Goal: Task Accomplishment & Management: Use online tool/utility

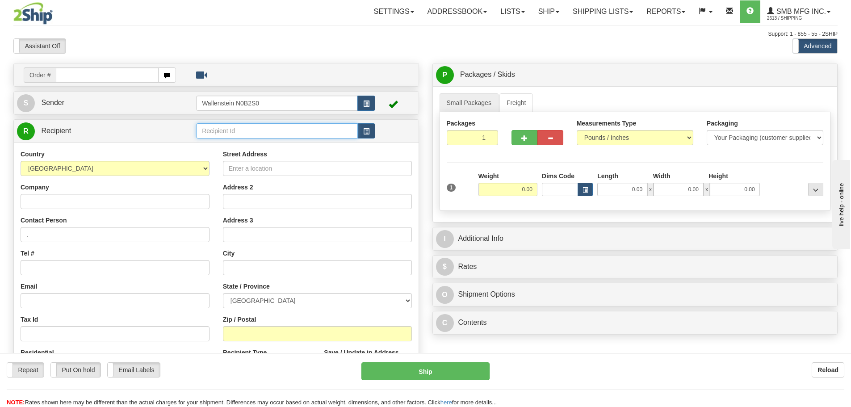
click at [241, 128] on input "text" at bounding box center [277, 130] width 162 height 15
type input "j"
click at [220, 155] on div "LUBE01" at bounding box center [275, 156] width 153 height 10
type input "LUBE01"
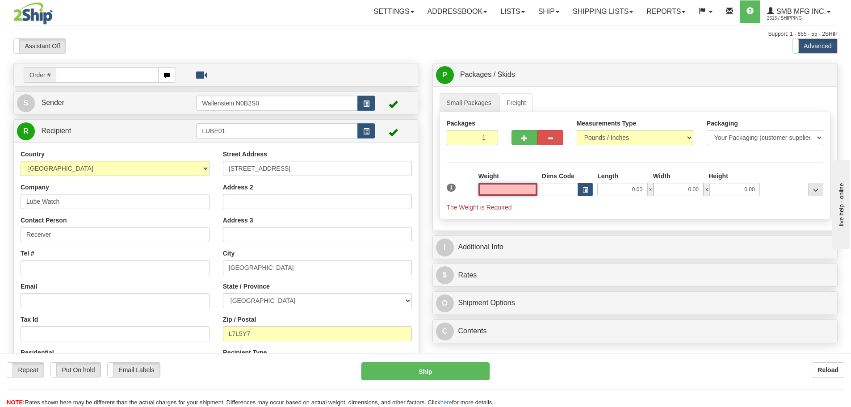
click at [493, 192] on input "text" at bounding box center [507, 189] width 59 height 13
type input "1.00"
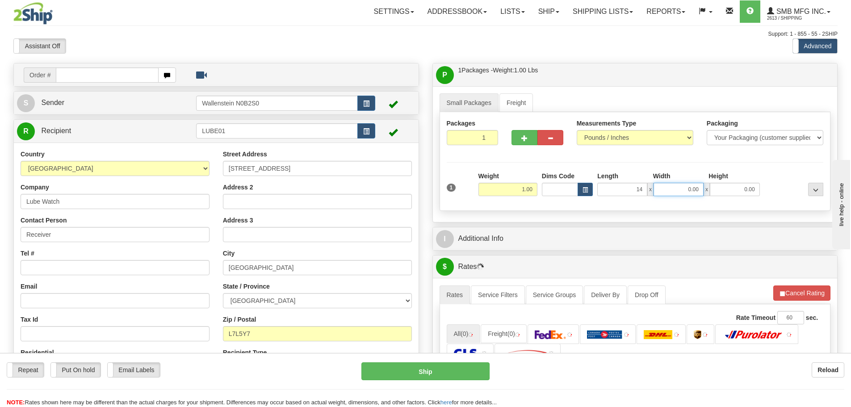
type input "14.00"
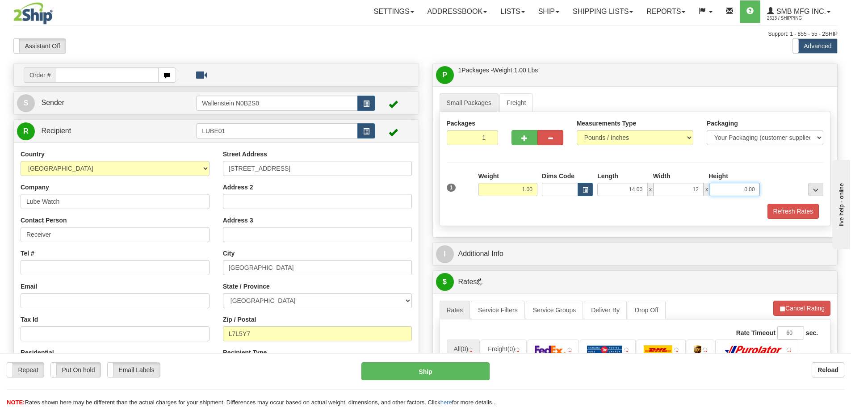
type input "12.00"
type input "4.00"
click at [802, 205] on button "Refresh Rates" at bounding box center [792, 211] width 51 height 15
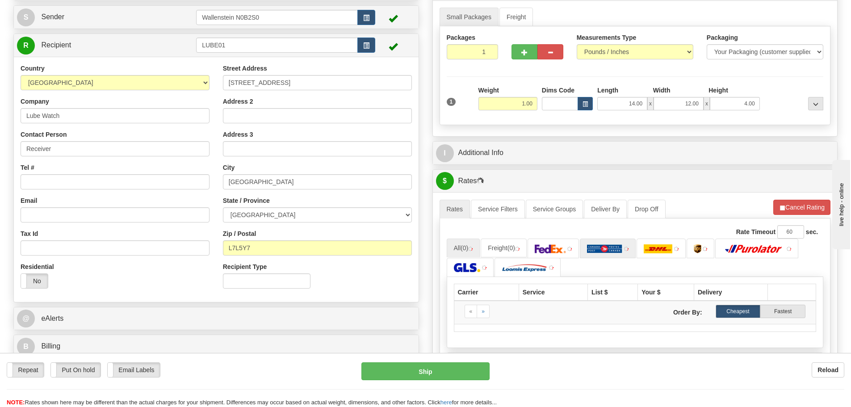
scroll to position [89, 0]
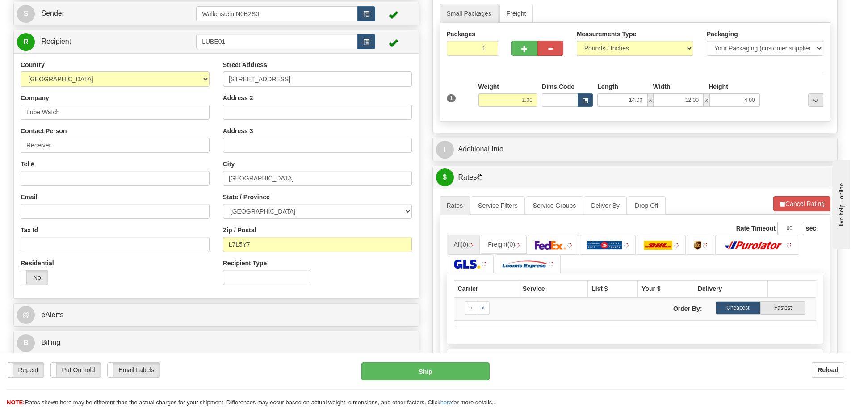
click at [687, 76] on div "Packages 1 1 Measurements Type" at bounding box center [634, 72] width 391 height 99
click at [533, 266] on img at bounding box center [528, 263] width 46 height 9
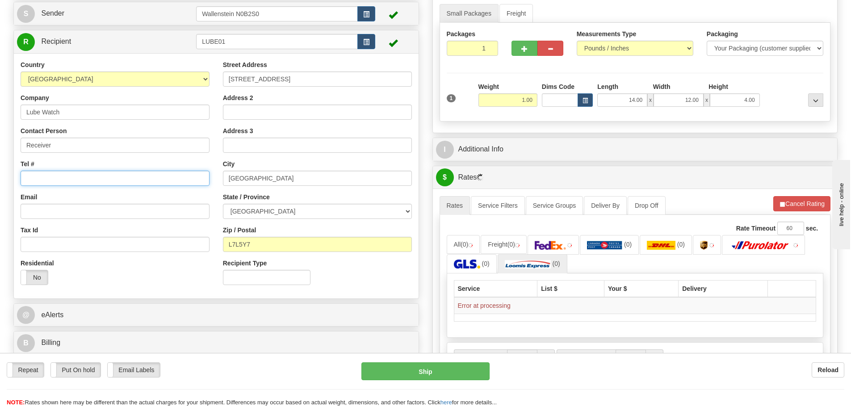
click at [130, 175] on input "Tel #" at bounding box center [115, 178] width 189 height 15
type input "5196691537"
click at [106, 155] on div "Country [GEOGRAPHIC_DATA] [GEOGRAPHIC_DATA] [GEOGRAPHIC_DATA] [GEOGRAPHIC_DATA]…" at bounding box center [115, 175] width 202 height 231
click at [282, 162] on div "City [GEOGRAPHIC_DATA]" at bounding box center [317, 172] width 189 height 26
click at [282, 230] on div "Zip / Postal L7L5Y7" at bounding box center [317, 238] width 189 height 26
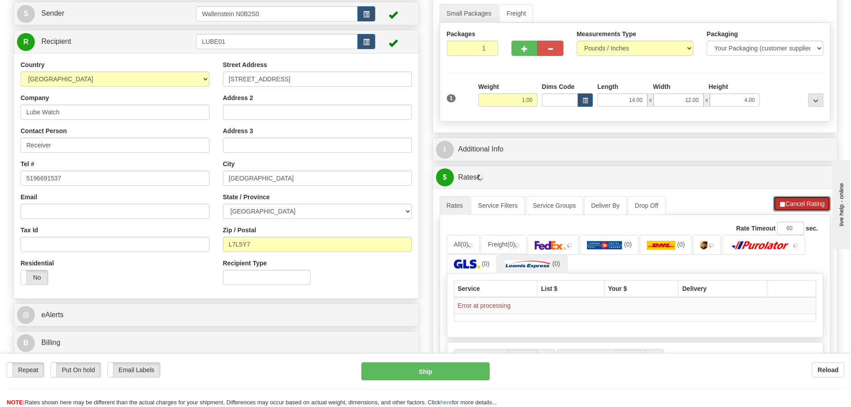
click at [812, 205] on button "Cancel Rating" at bounding box center [801, 203] width 57 height 15
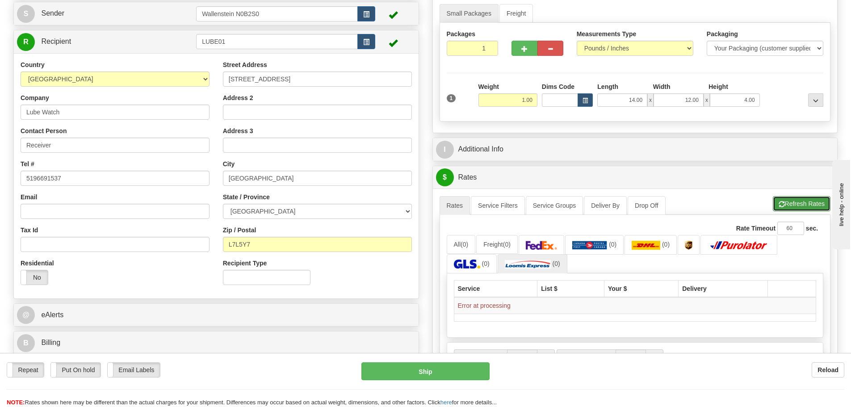
click at [804, 203] on button "Refresh Rates" at bounding box center [801, 203] width 58 height 15
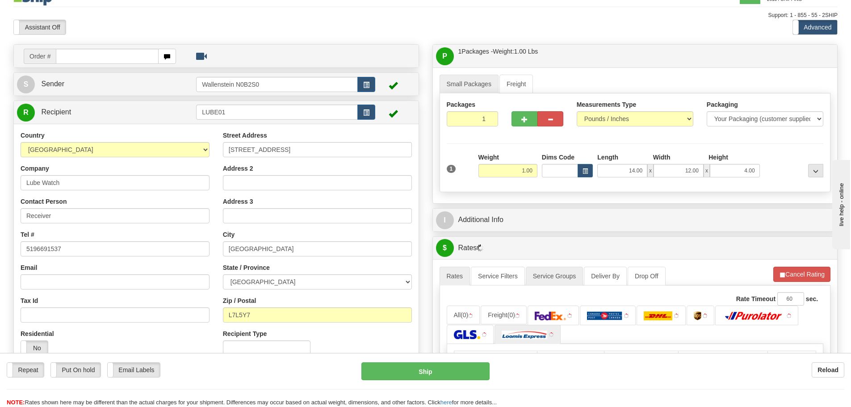
scroll to position [0, 0]
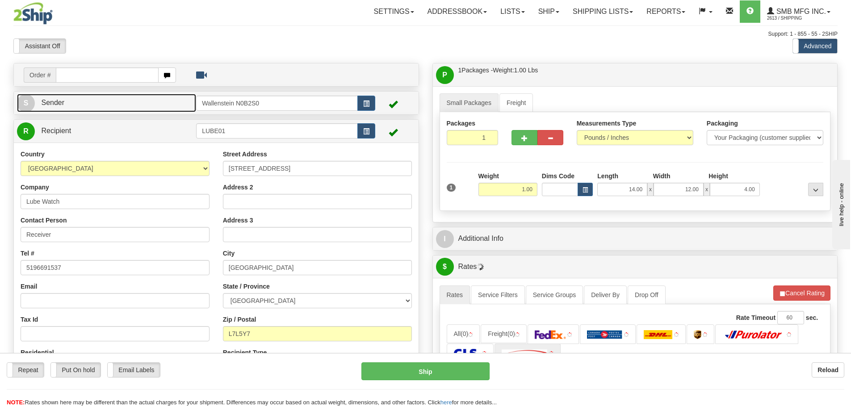
click at [152, 111] on link "S Sender" at bounding box center [106, 103] width 179 height 18
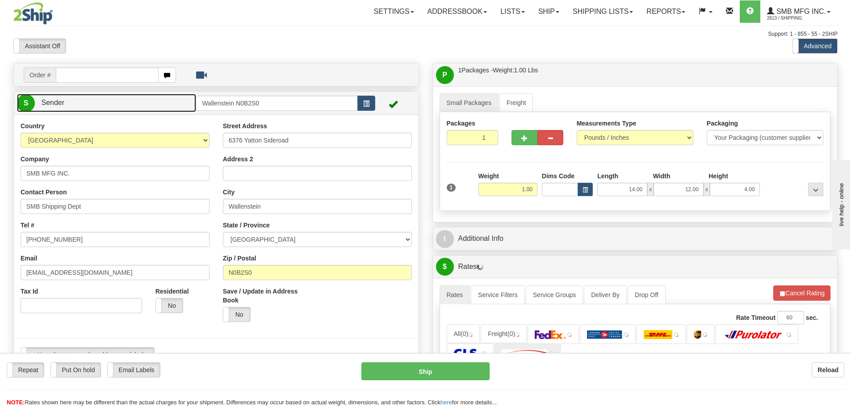
click at [153, 109] on link "S Sender" at bounding box center [106, 103] width 179 height 18
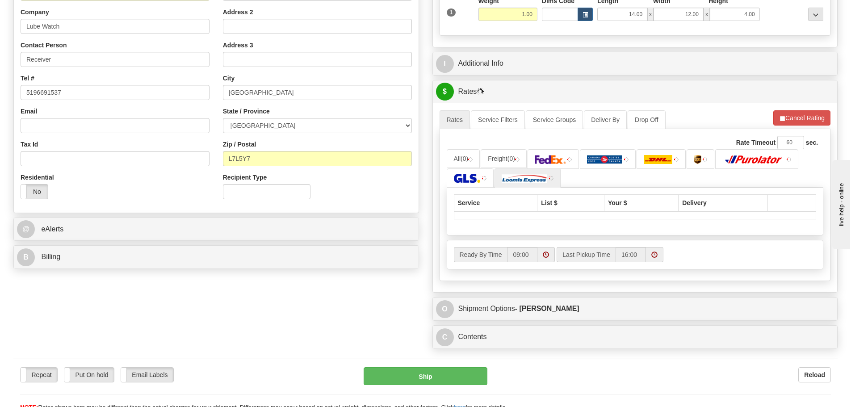
scroll to position [179, 0]
